Goal: Task Accomplishment & Management: Manage account settings

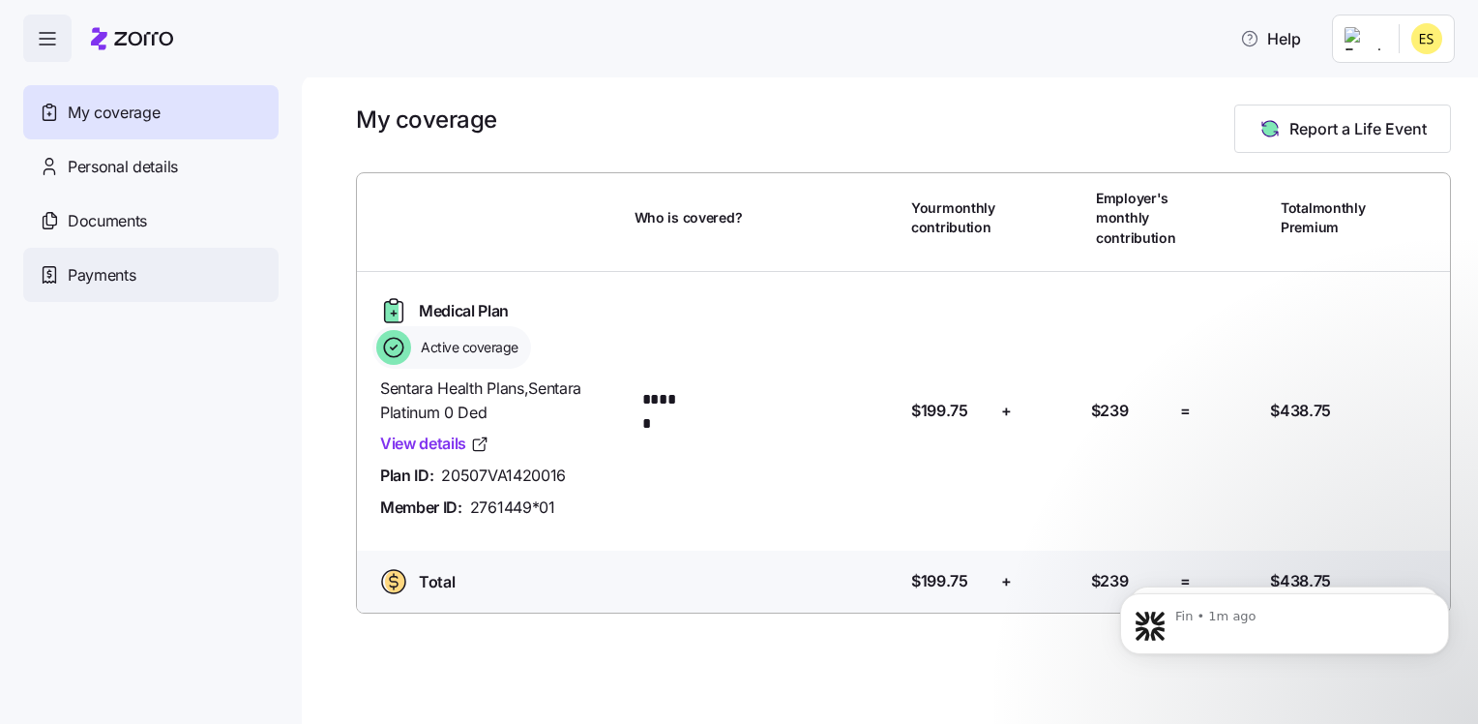
click at [115, 273] on span "Payments" at bounding box center [102, 275] width 68 height 24
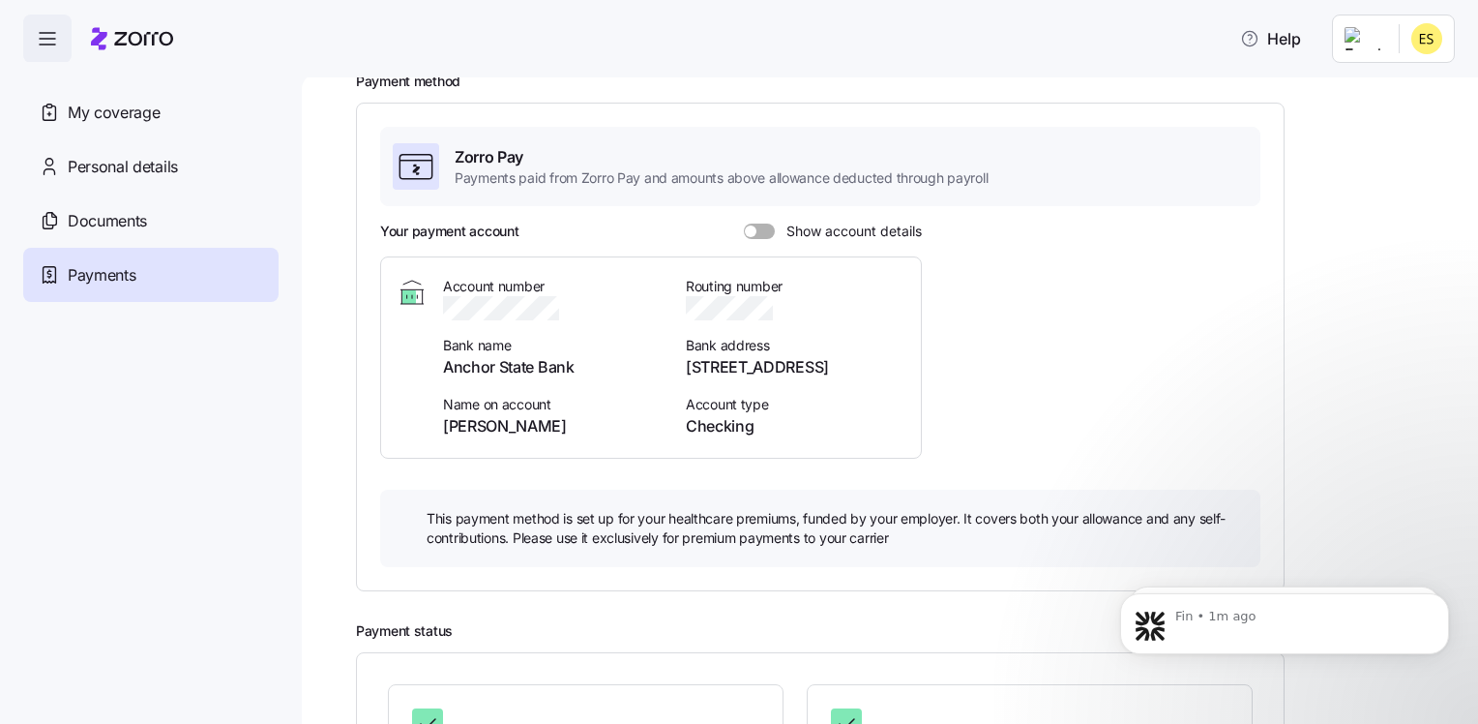
scroll to position [299, 0]
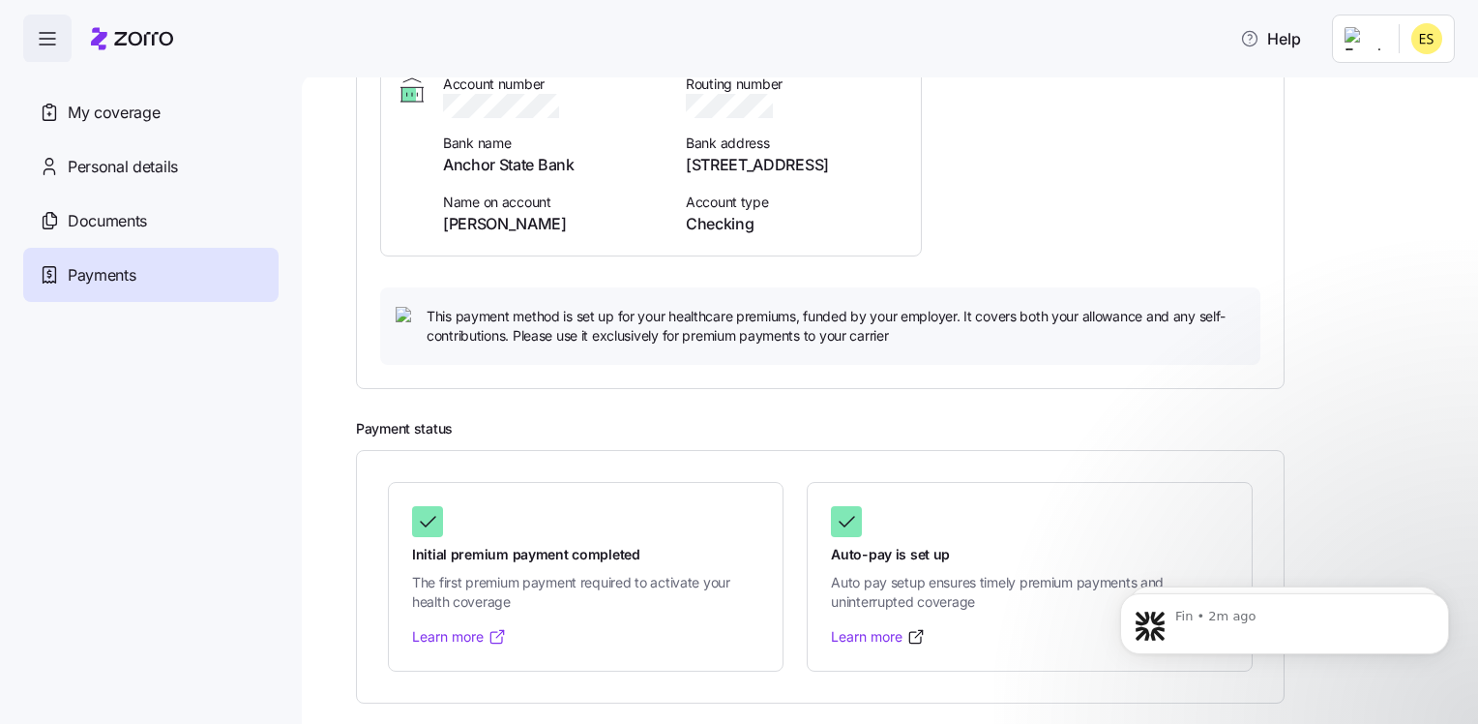
click at [462, 634] on link "Learn more" at bounding box center [459, 636] width 95 height 19
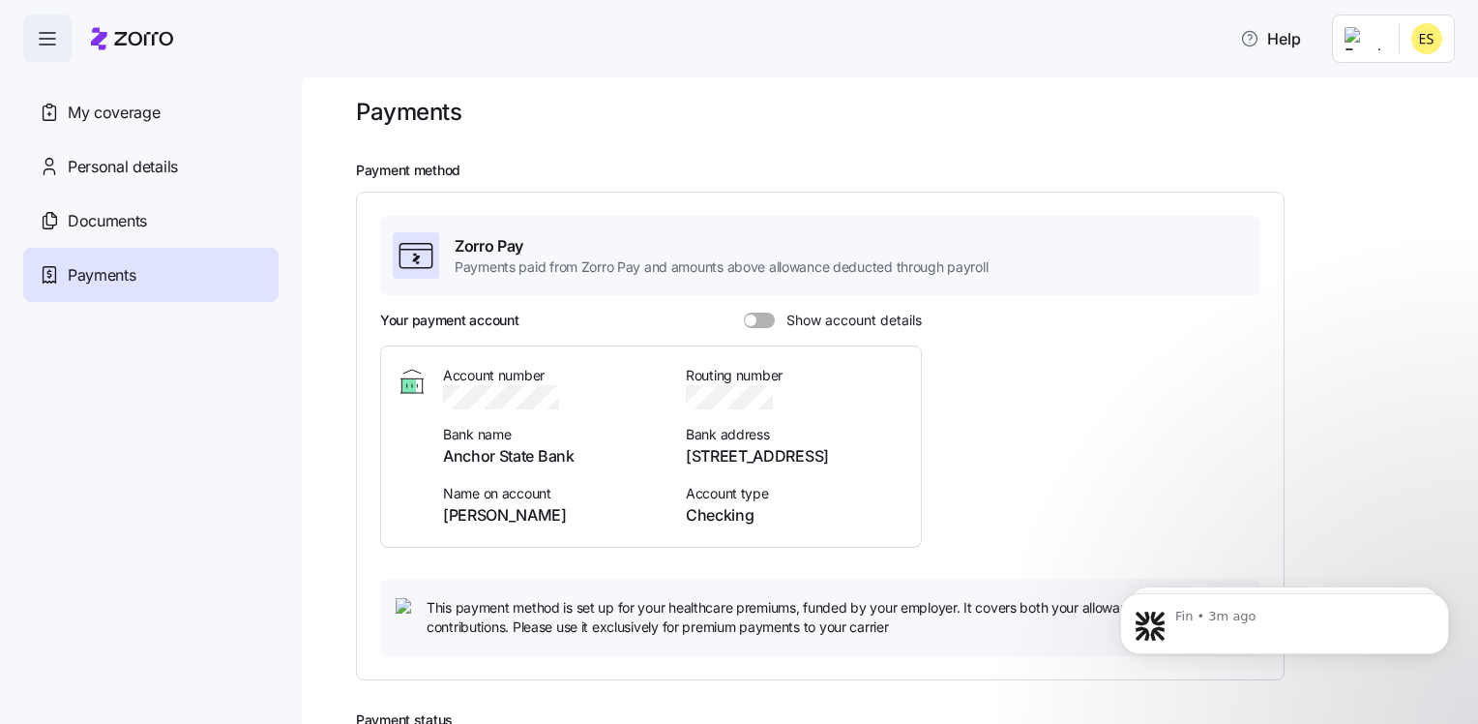
scroll to position [0, 0]
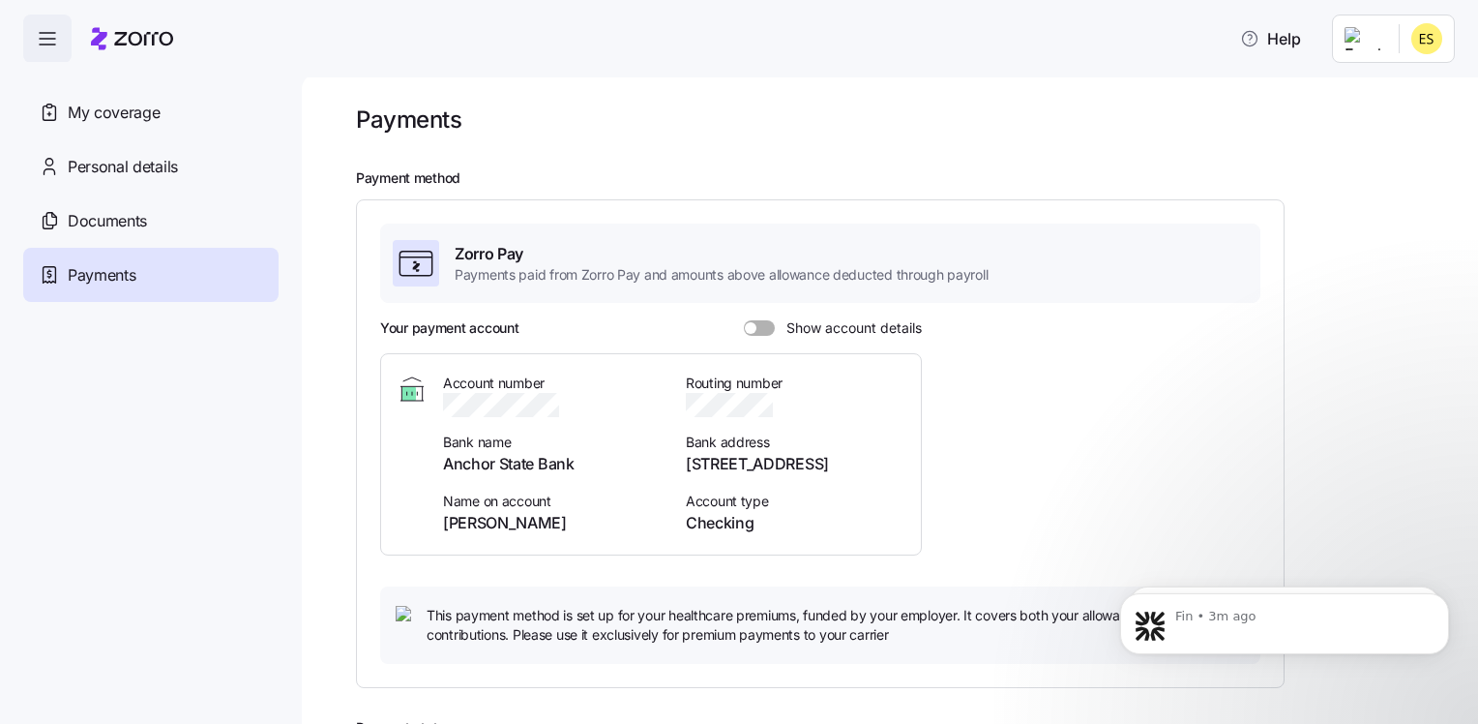
click at [763, 330] on span at bounding box center [766, 327] width 19 height 15
click at [744, 320] on input "Show account details" at bounding box center [744, 320] width 0 height 0
